Goal: Subscribe to service/newsletter

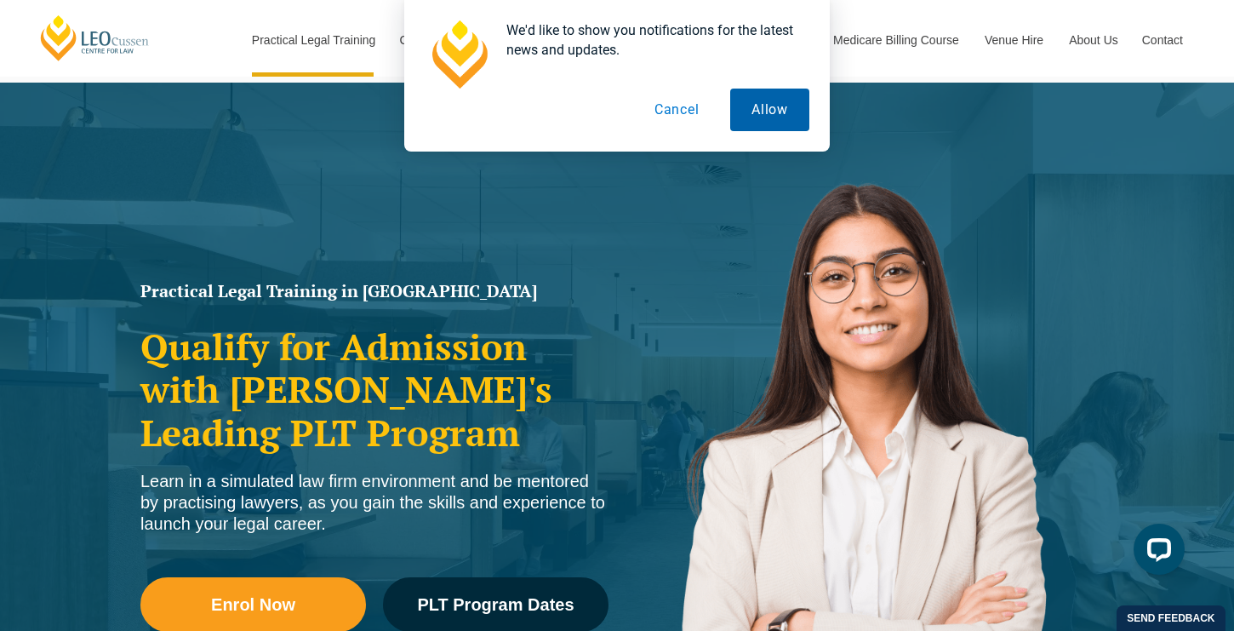
click at [769, 106] on button "Allow" at bounding box center [769, 110] width 79 height 43
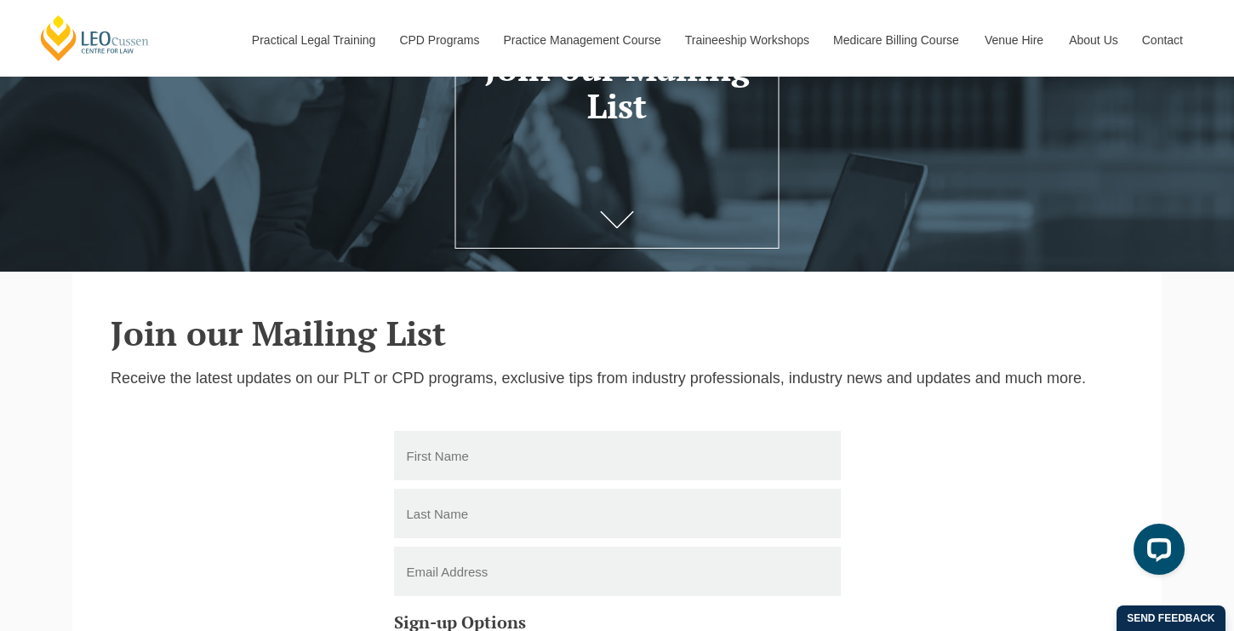
scroll to position [235, 0]
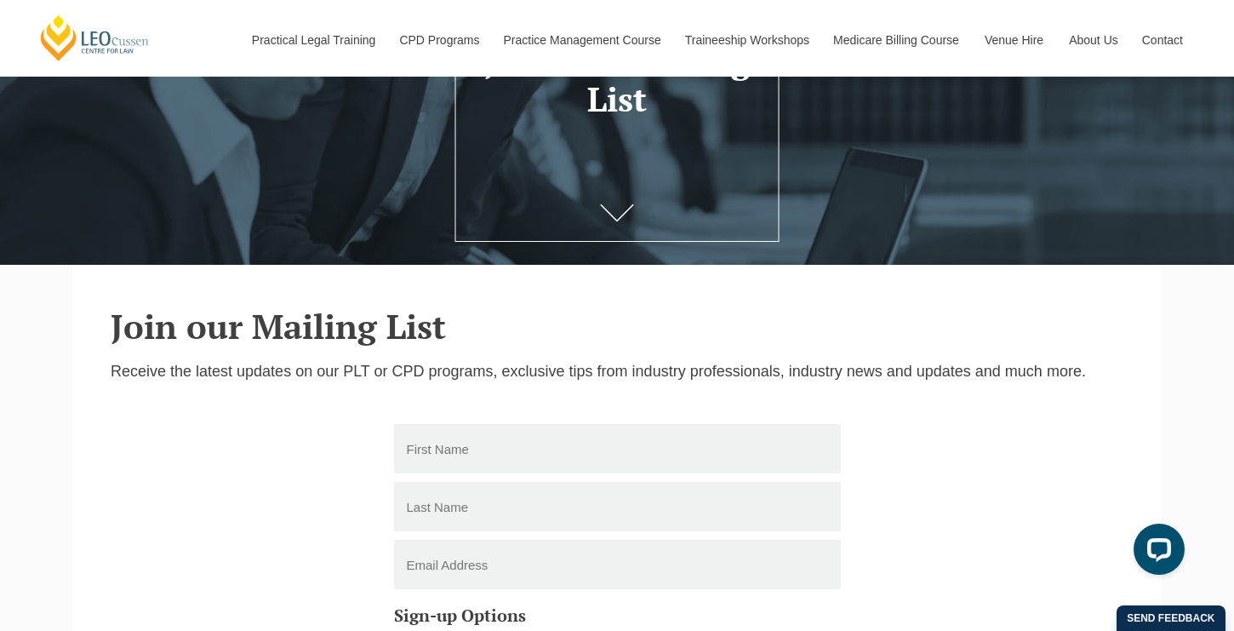
click at [522, 444] on input "text" at bounding box center [617, 448] width 447 height 49
type input "c"
type input "[PERSON_NAME]"
click at [526, 496] on input "text" at bounding box center [617, 506] width 447 height 49
type input "Garth"
